Goal: Task Accomplishment & Management: Use online tool/utility

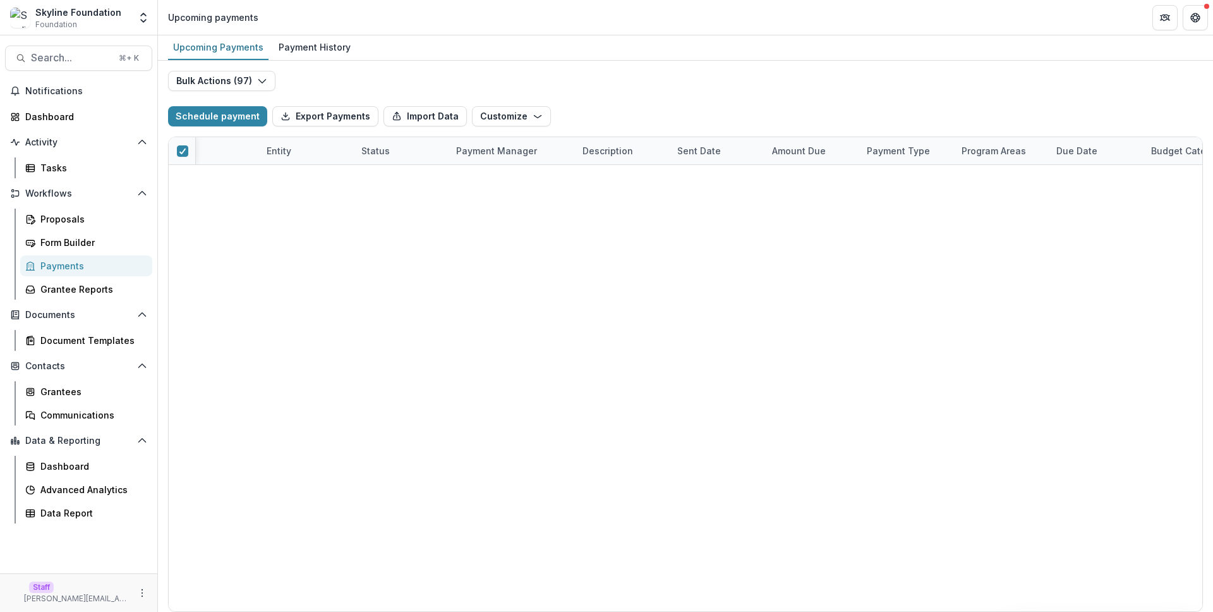
scroll to position [1758, 131]
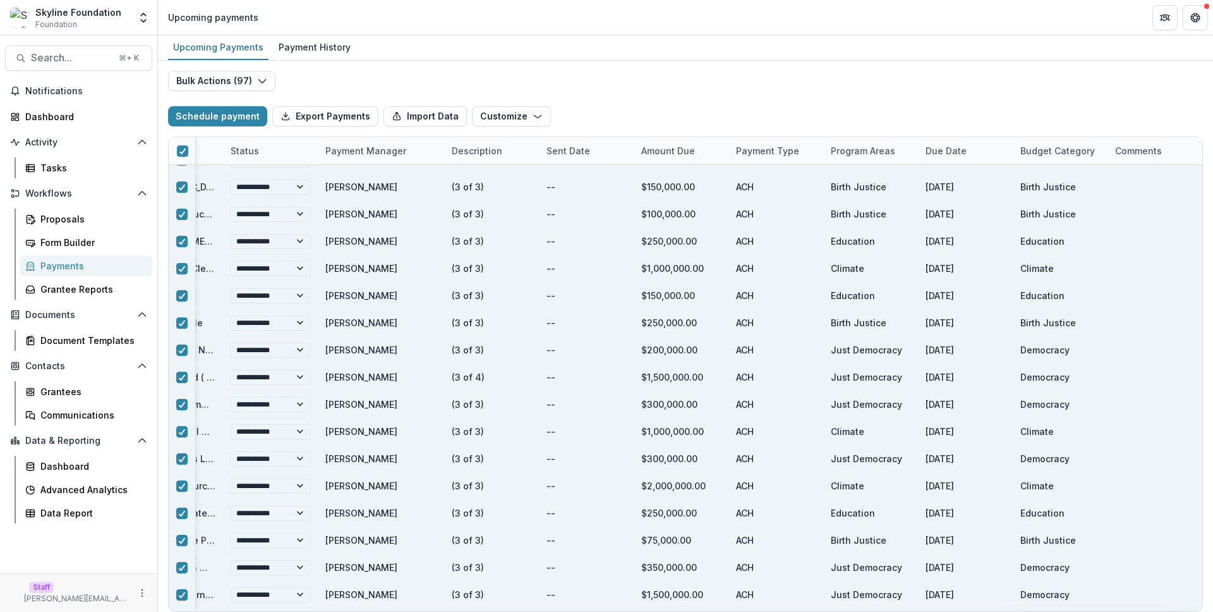
click at [720, 41] on div "Upcoming Payments Payment History" at bounding box center [685, 47] width 1055 height 25
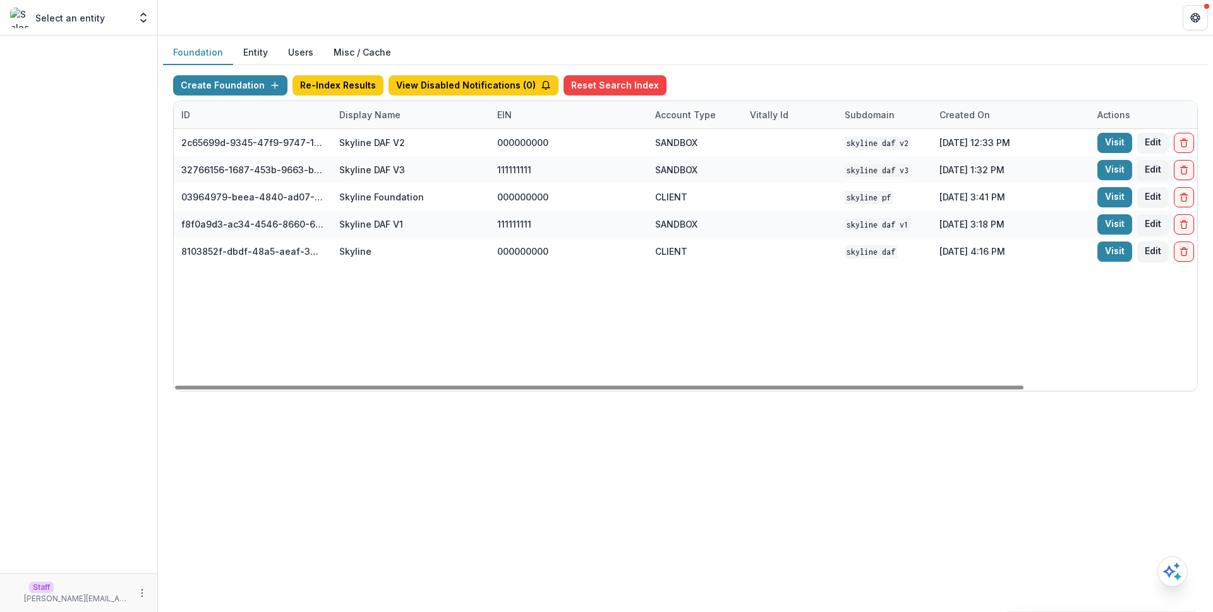
scroll to position [0, 209]
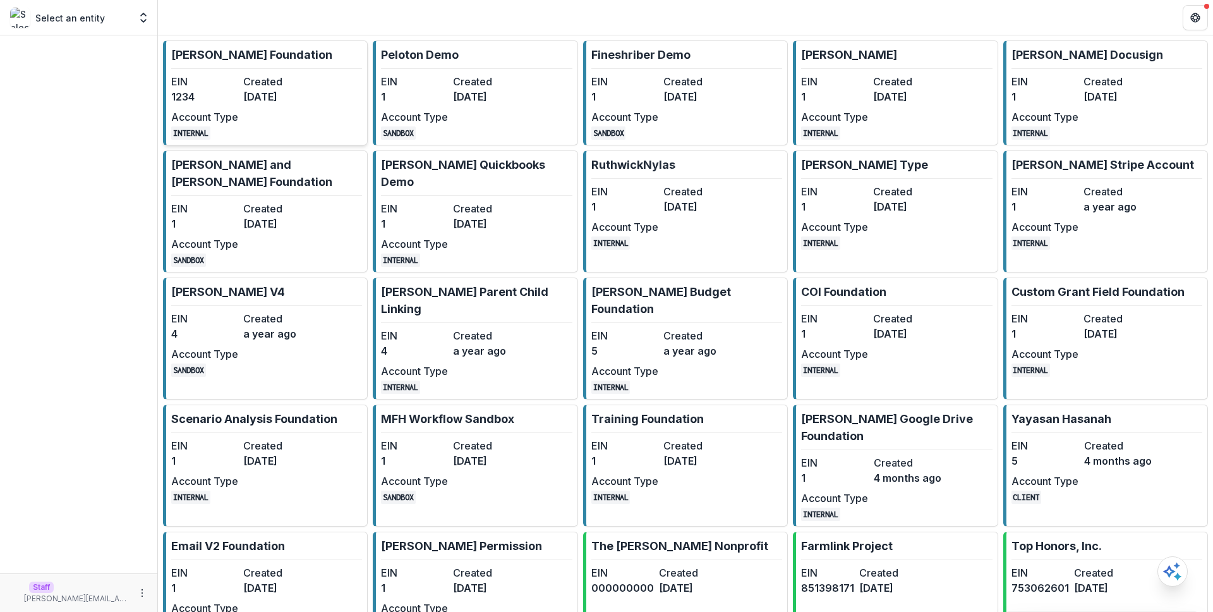
click at [266, 47] on p "[PERSON_NAME] Foundation" at bounding box center [251, 54] width 161 height 17
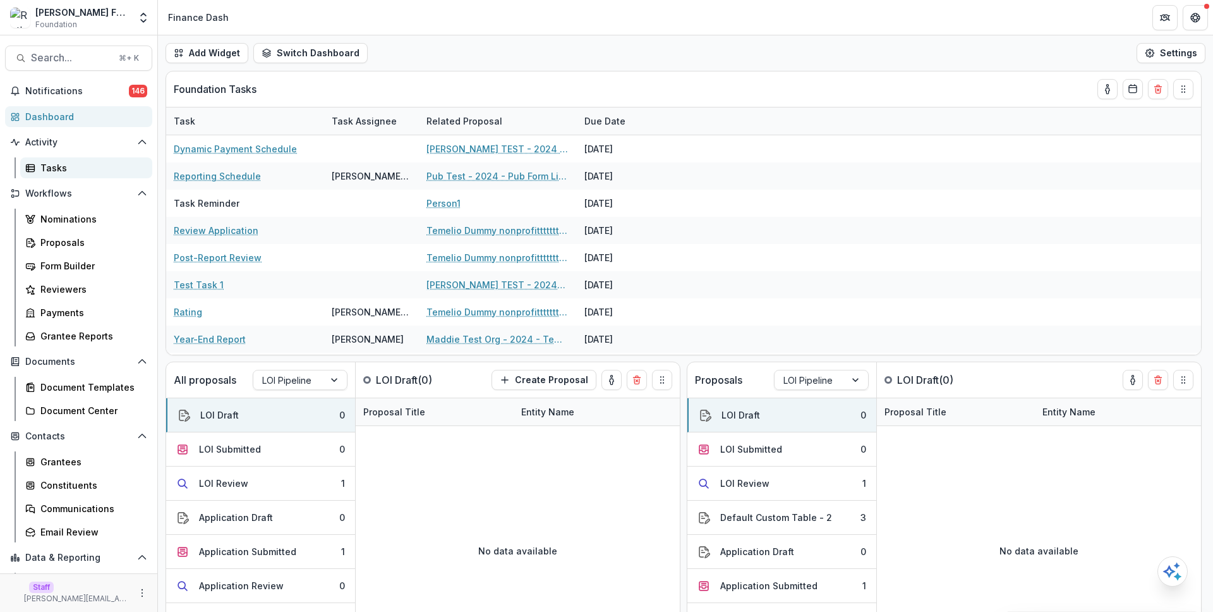
click at [102, 175] on link "Tasks" at bounding box center [86, 167] width 132 height 21
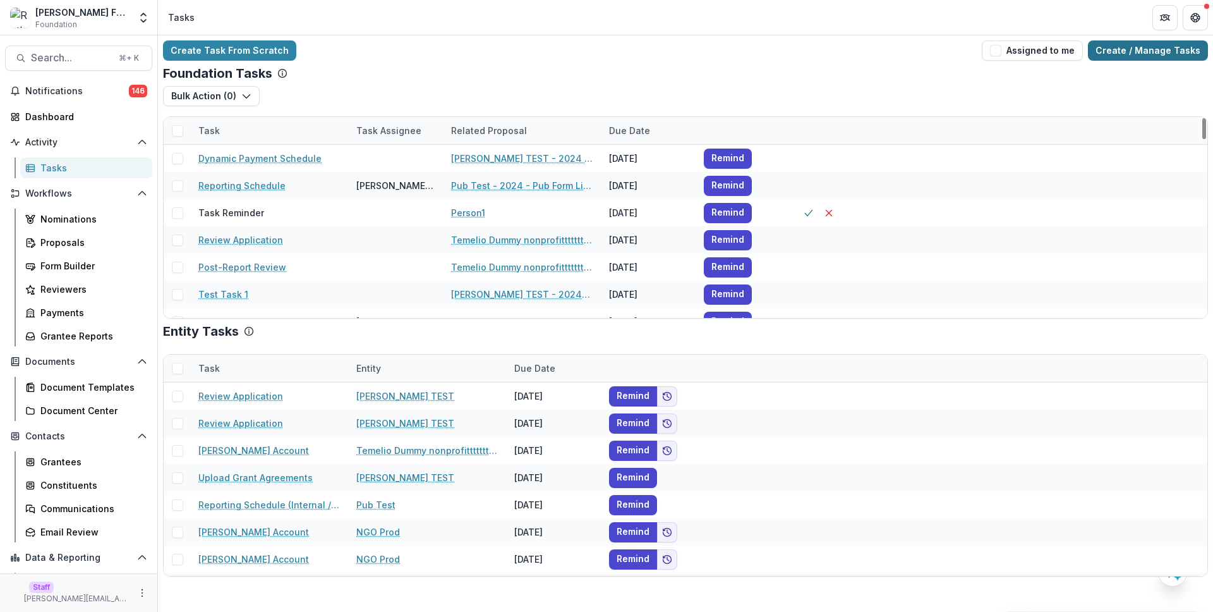
click at [1132, 51] on link "Create / Manage Tasks" at bounding box center [1148, 50] width 120 height 20
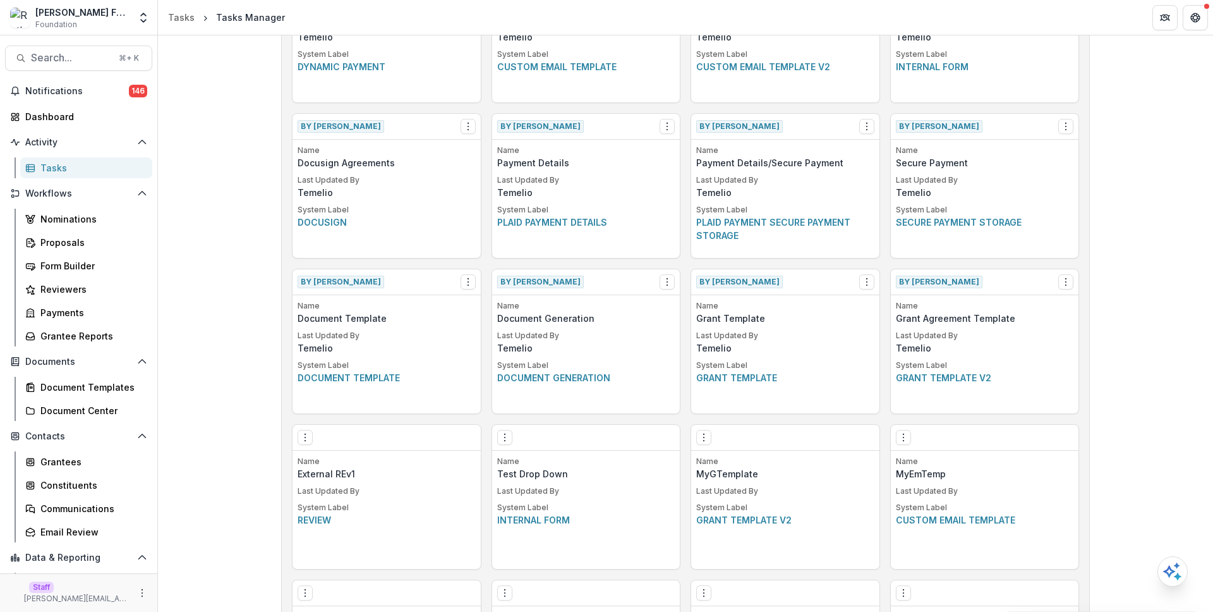
scroll to position [609, 0]
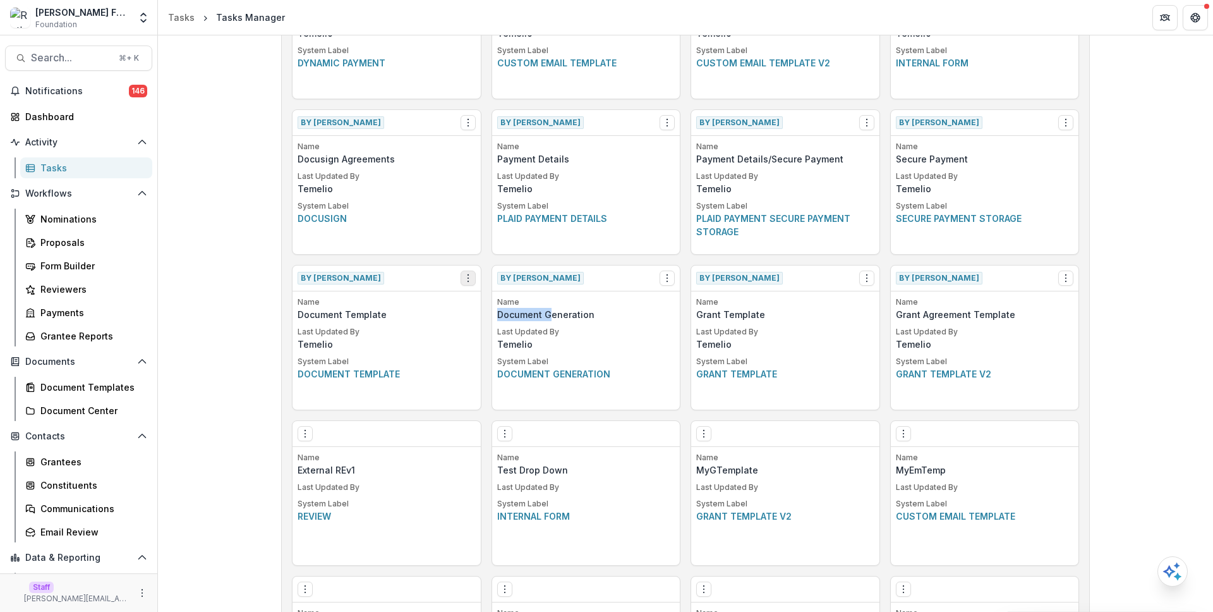
click at [464, 276] on icon "Options" at bounding box center [468, 278] width 10 height 10
click at [532, 301] on link "View" at bounding box center [539, 304] width 155 height 21
click at [667, 278] on icon "Options" at bounding box center [667, 278] width 10 height 10
click at [693, 303] on link "View" at bounding box center [738, 304] width 155 height 21
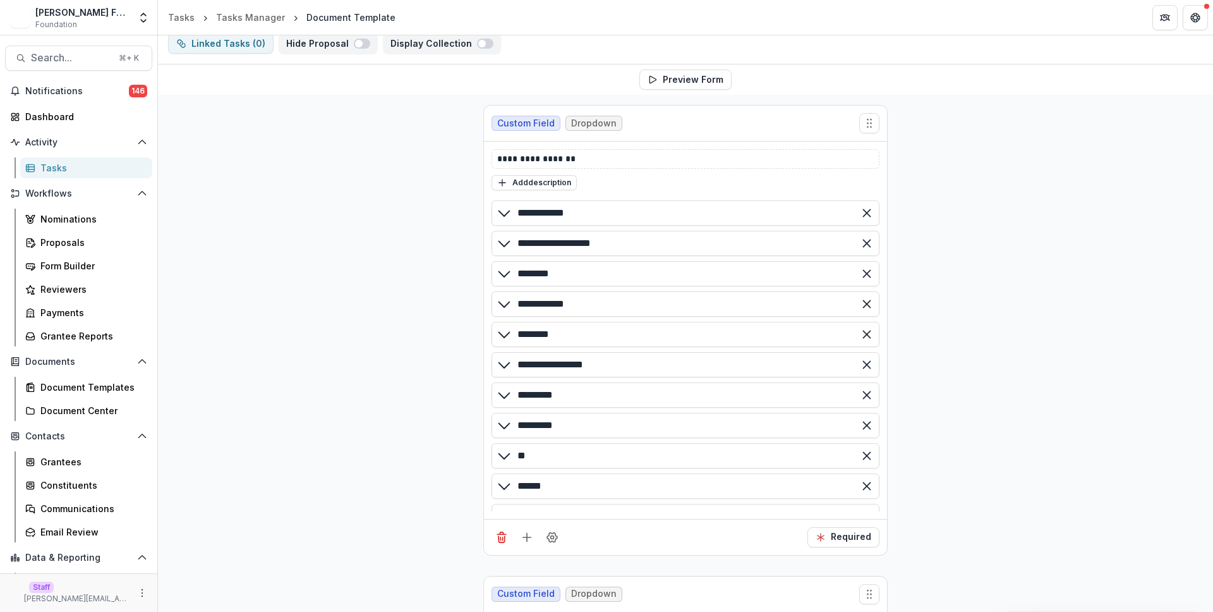
scroll to position [413, 0]
